Goal: Check status

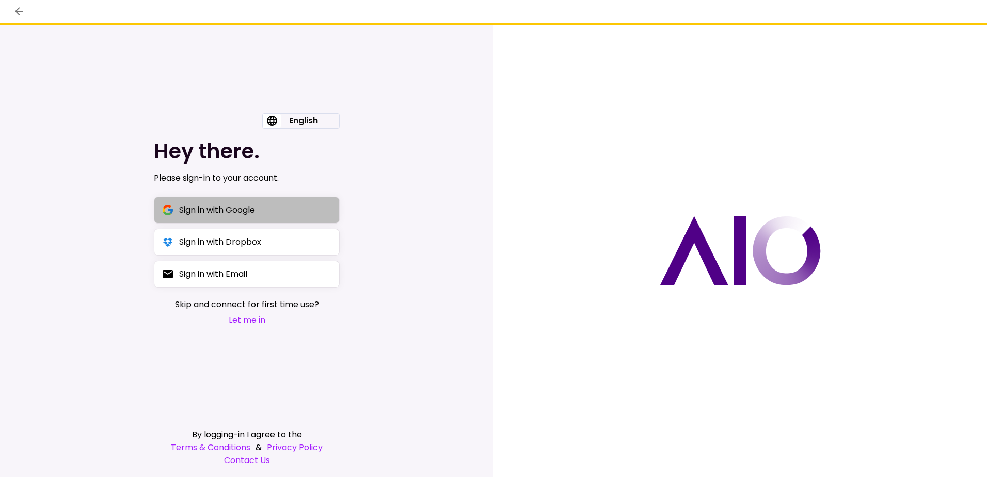
click at [233, 208] on div "Sign in with Google" at bounding box center [217, 209] width 76 height 13
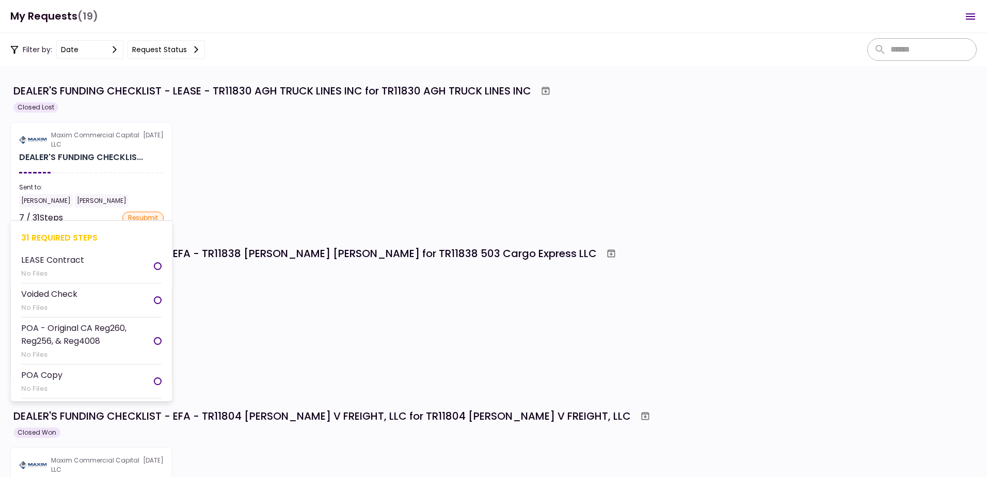
click at [113, 160] on section "Maxim Commercial Capital LLC [DATE] DEALER'S FUNDING CHECKLIS... Sent to: [PERS…" at bounding box center [91, 172] width 162 height 101
